Goal: Find specific page/section: Find specific page/section

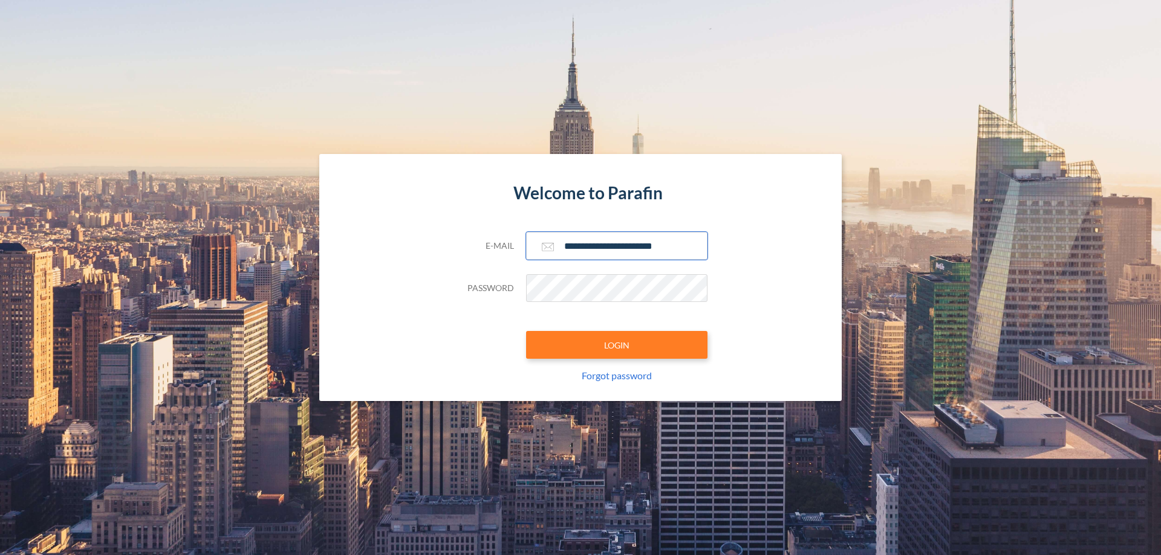
type input "**********"
click at [617, 345] on button "LOGIN" at bounding box center [616, 345] width 181 height 28
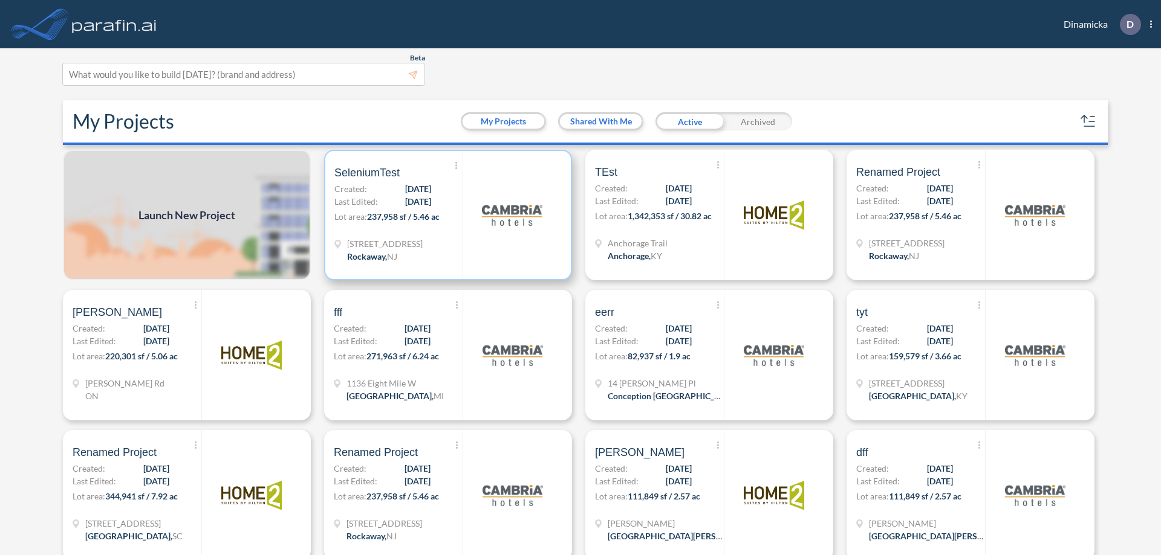
scroll to position [3, 0]
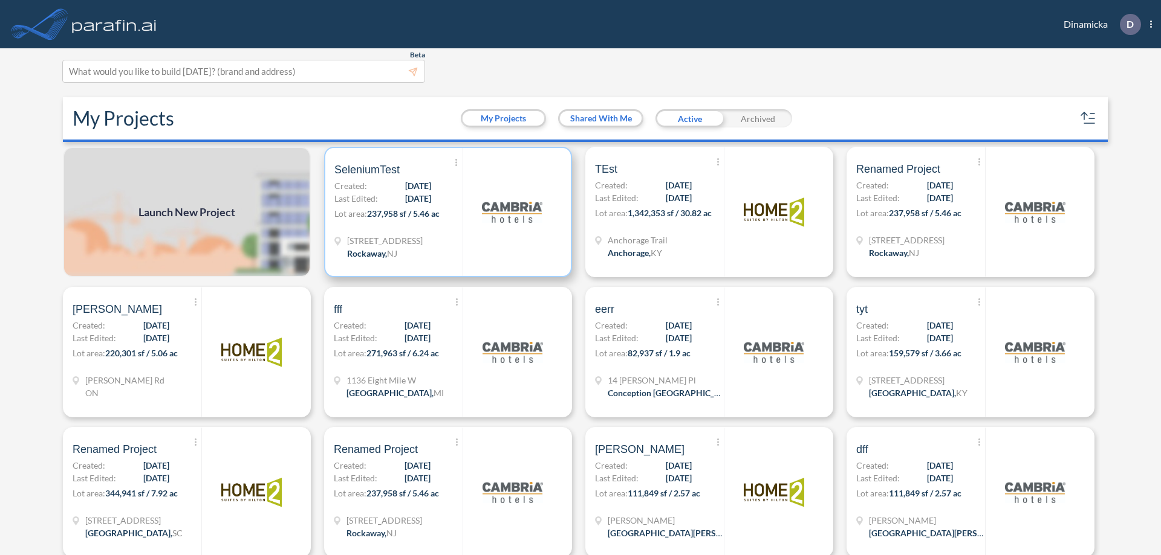
click at [445, 212] on p "Lot area: 237,958 sf / 5.46 ac" at bounding box center [398, 216] width 128 height 18
